Goal: Task Accomplishment & Management: Manage account settings

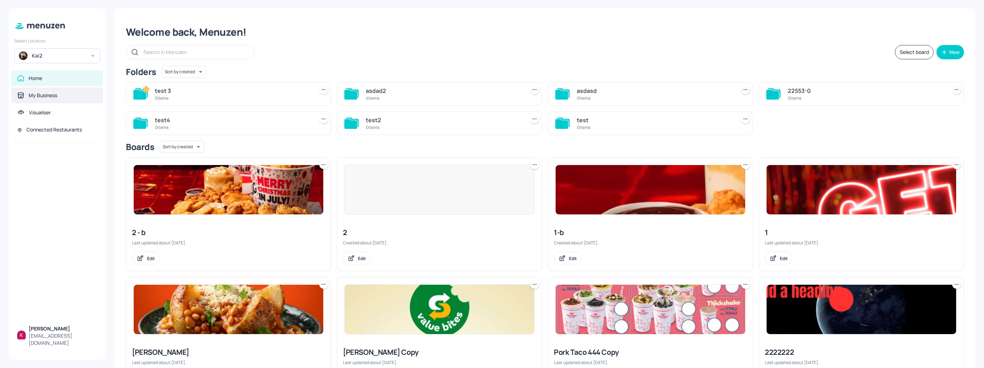
click at [53, 98] on div "My Business" at bounding box center [43, 95] width 29 height 7
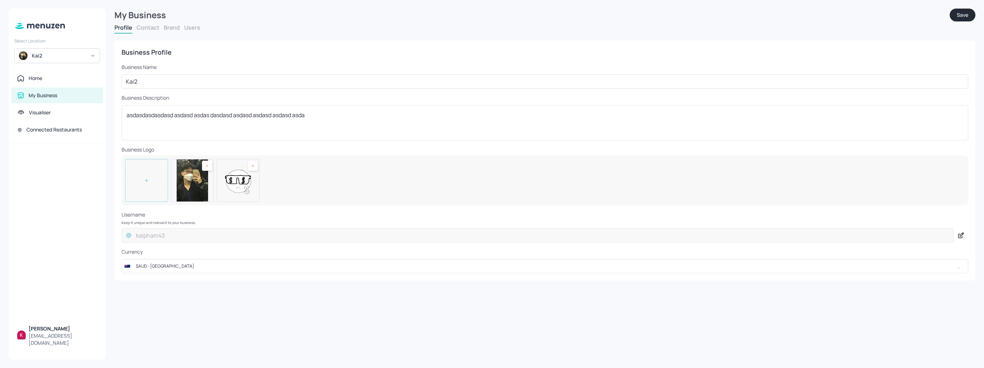
click at [157, 26] on button "Contact" at bounding box center [148, 28] width 23 height 8
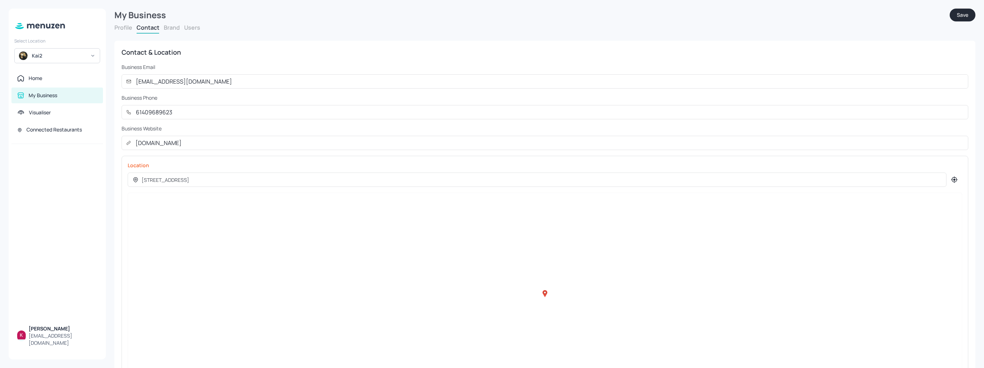
click at [165, 28] on button "Brand" at bounding box center [172, 28] width 16 height 8
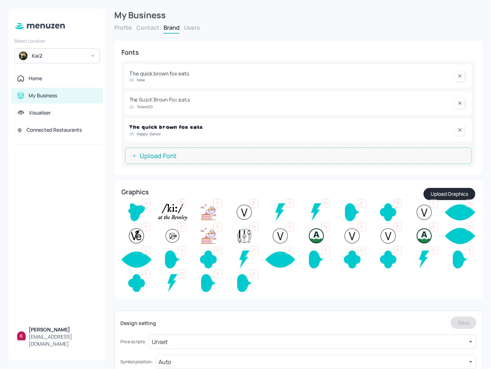
click at [285, 155] on button "Upload Font" at bounding box center [298, 155] width 347 height 16
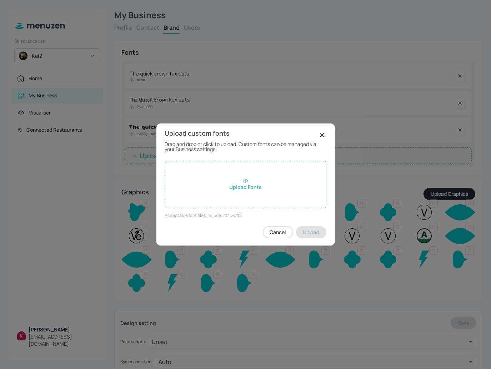
click at [228, 184] on div "Upload Fonts" at bounding box center [246, 184] width 162 height 48
click at [0, 0] on input "Upload Fonts" at bounding box center [0, 0] width 0 height 0
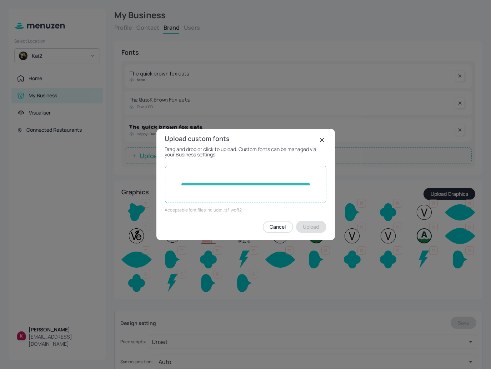
drag, startPoint x: 268, startPoint y: 138, endPoint x: 299, endPoint y: 300, distance: 164.5
click at [299, 300] on div "Upload custom fonts Drag and drop or click to upload. Custom fonts can be manag…" at bounding box center [245, 184] width 491 height 369
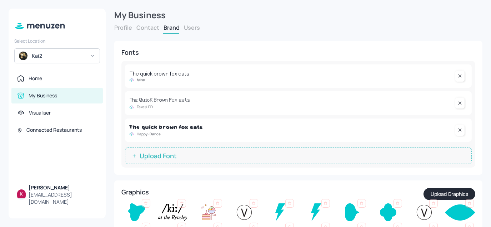
click at [183, 156] on button "Upload Font" at bounding box center [298, 155] width 347 height 16
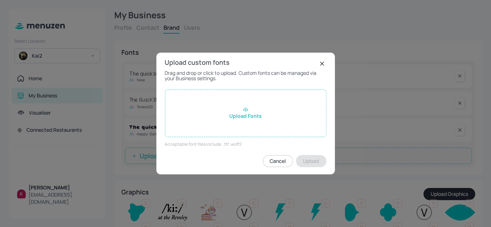
click at [232, 112] on div "Upload Fonts" at bounding box center [246, 113] width 162 height 48
click at [0, 0] on input "Upload Fonts" at bounding box center [0, 0] width 0 height 0
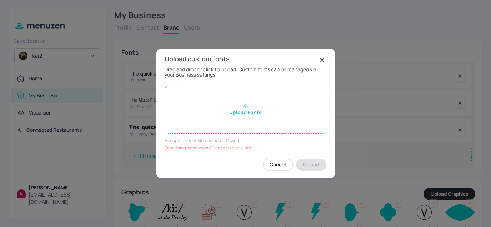
click at [324, 58] on rect at bounding box center [322, 60] width 9 height 9
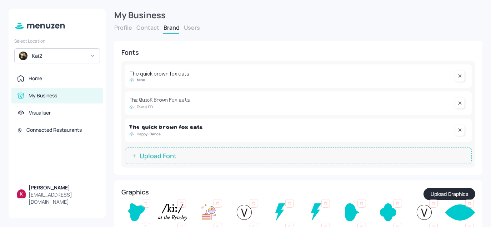
click at [198, 155] on button "Upload Font" at bounding box center [298, 155] width 347 height 16
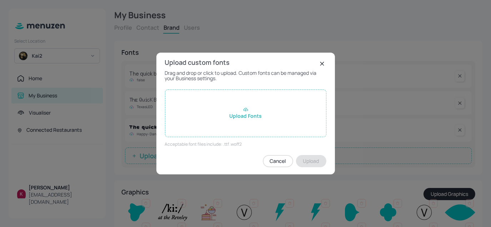
click at [258, 115] on div "Upload Fonts" at bounding box center [246, 113] width 162 height 48
click at [0, 0] on input "Upload Fonts" at bounding box center [0, 0] width 0 height 0
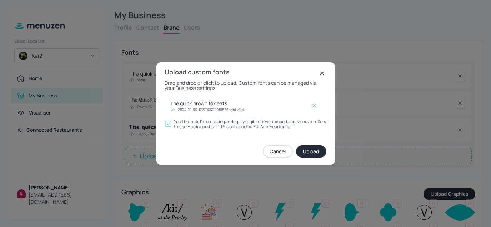
click at [315, 105] on icon at bounding box center [314, 105] width 7 height 7
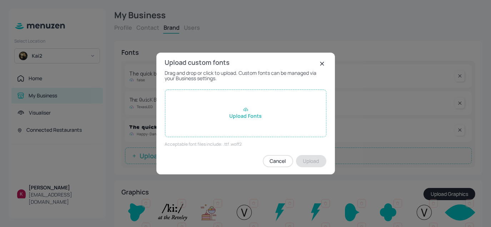
click at [257, 106] on div "Upload Fonts" at bounding box center [246, 113] width 162 height 48
click at [0, 0] on input "Upload Fonts" at bounding box center [0, 0] width 0 height 0
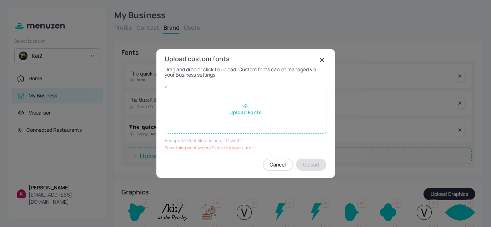
drag, startPoint x: 221, startPoint y: 75, endPoint x: 166, endPoint y: 61, distance: 57.1
click at [166, 61] on div "Upload custom fonts Drag and drop or click to upload. Custom fonts can be manag…" at bounding box center [246, 113] width 179 height 129
click at [254, 111] on div "Upload Fonts" at bounding box center [246, 110] width 162 height 48
click at [0, 0] on input "Upload Fonts" at bounding box center [0, 0] width 0 height 0
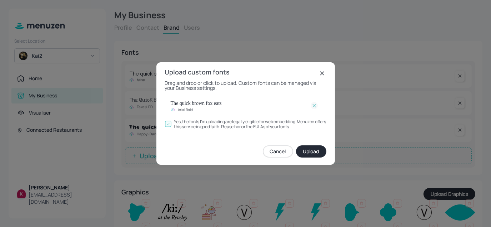
click at [325, 71] on rect at bounding box center [322, 73] width 9 height 9
